Goal: Navigation & Orientation: Find specific page/section

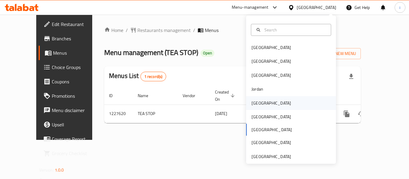
click at [258, 106] on div "[GEOGRAPHIC_DATA]" at bounding box center [272, 103] width 40 height 7
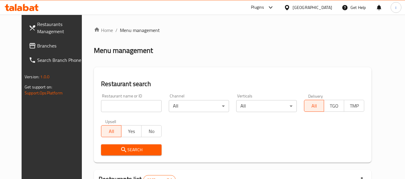
click at [37, 47] on span "Branches" at bounding box center [60, 45] width 47 height 7
